Goal: Navigation & Orientation: Find specific page/section

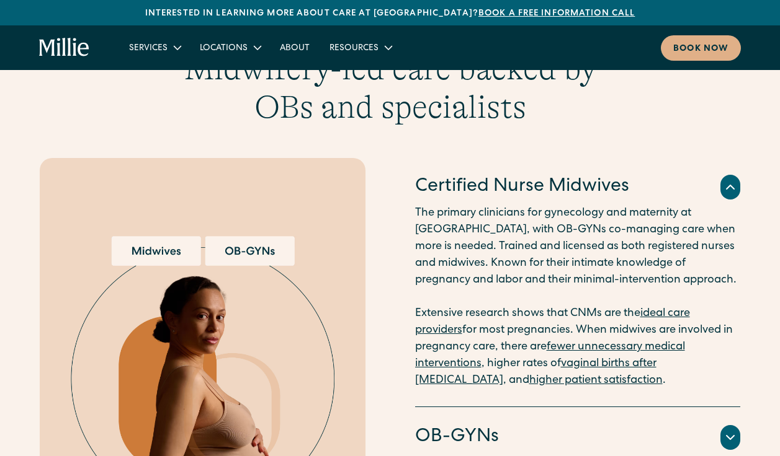
scroll to position [1276, 0]
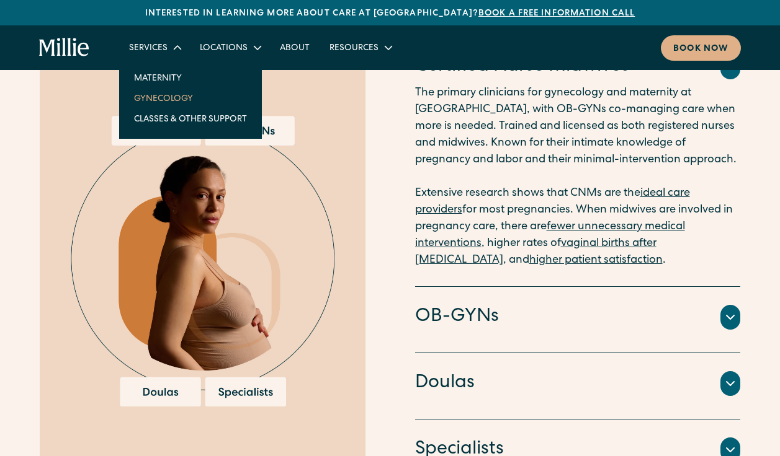
click at [154, 98] on link "Gynecology" at bounding box center [190, 98] width 133 height 20
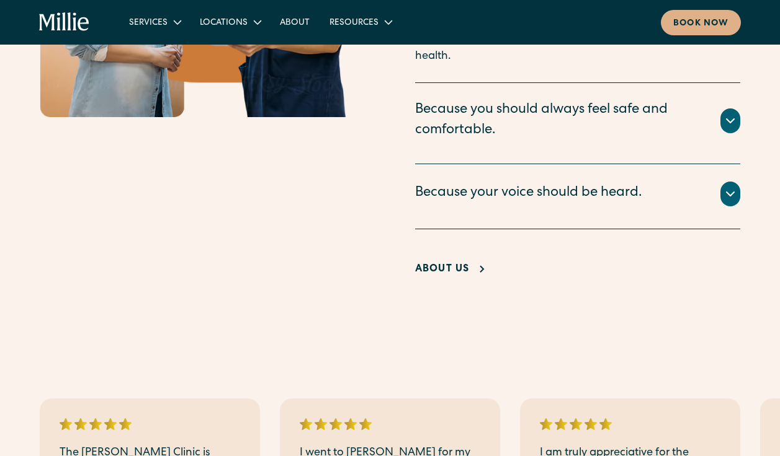
scroll to position [1399, 0]
